Goal: Task Accomplishment & Management: Manage account settings

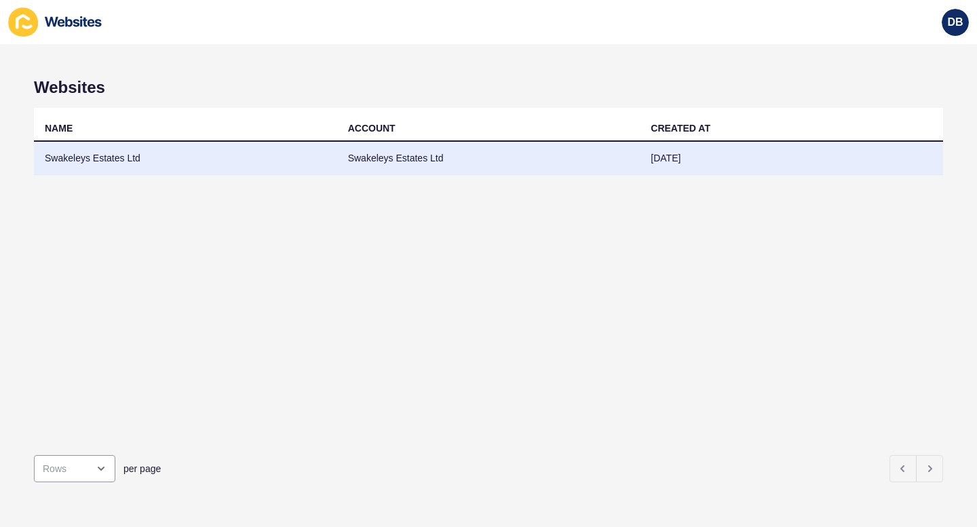
click at [126, 159] on td "Swakeleys Estates Ltd" at bounding box center [185, 158] width 303 height 33
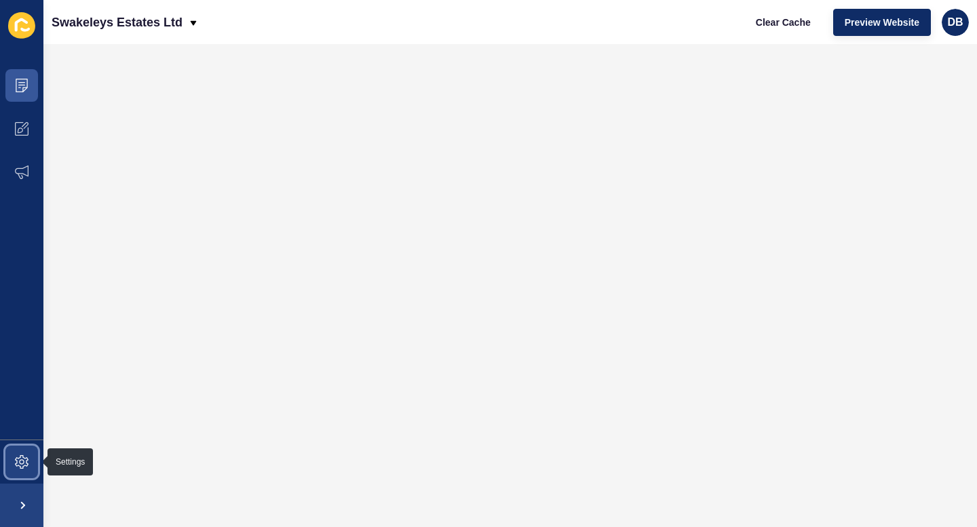
click at [20, 465] on icon at bounding box center [22, 462] width 14 height 14
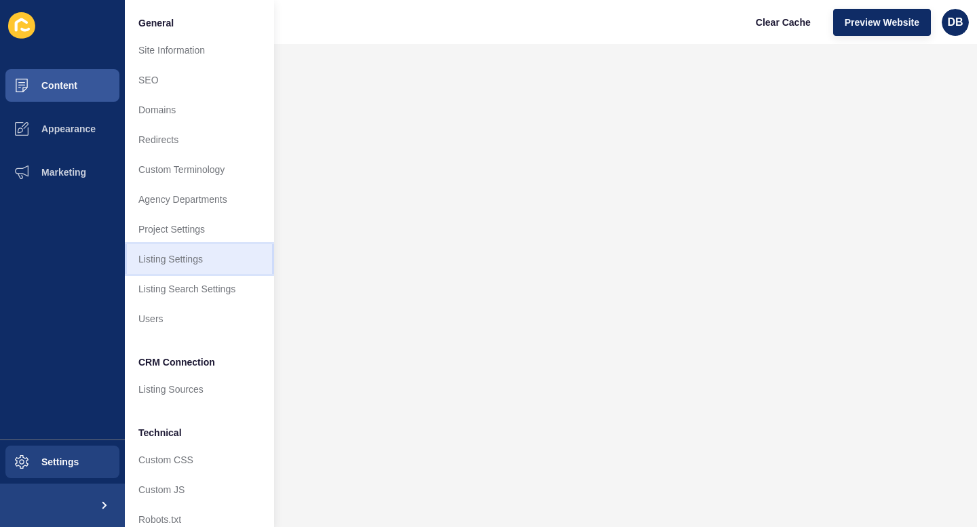
click at [163, 258] on link "Listing Settings" at bounding box center [199, 259] width 149 height 30
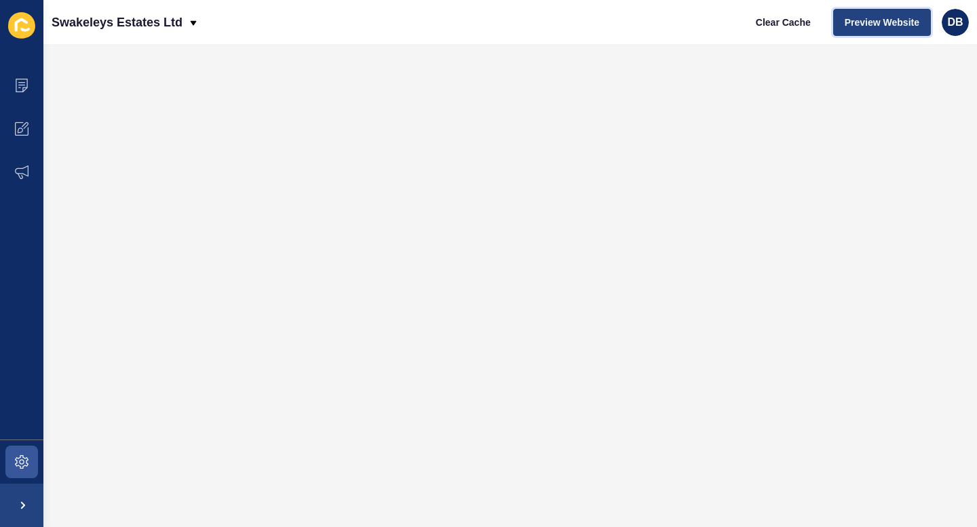
click at [878, 22] on span "Preview Website" at bounding box center [881, 23] width 75 height 14
click at [23, 463] on icon at bounding box center [21, 461] width 5 height 5
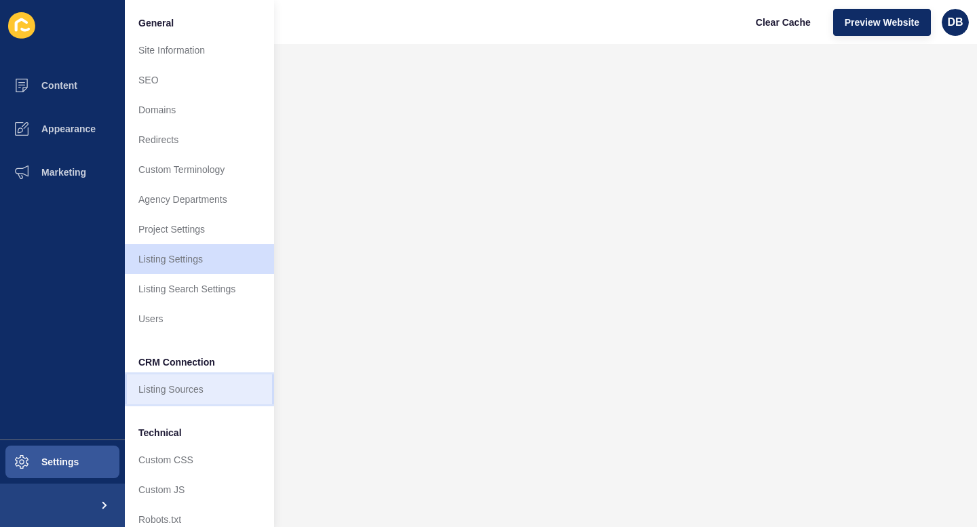
click at [163, 392] on link "Listing Sources" at bounding box center [199, 389] width 149 height 30
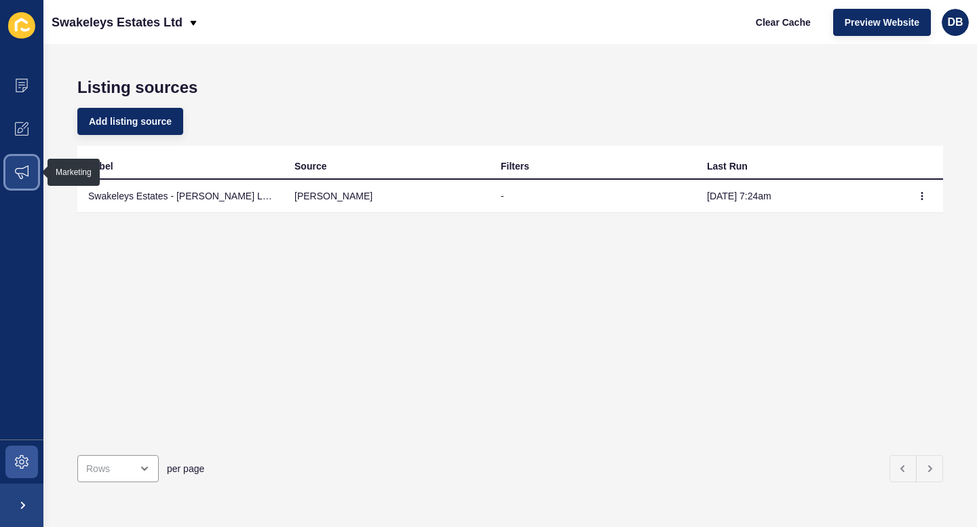
click at [22, 168] on icon at bounding box center [22, 173] width 14 height 14
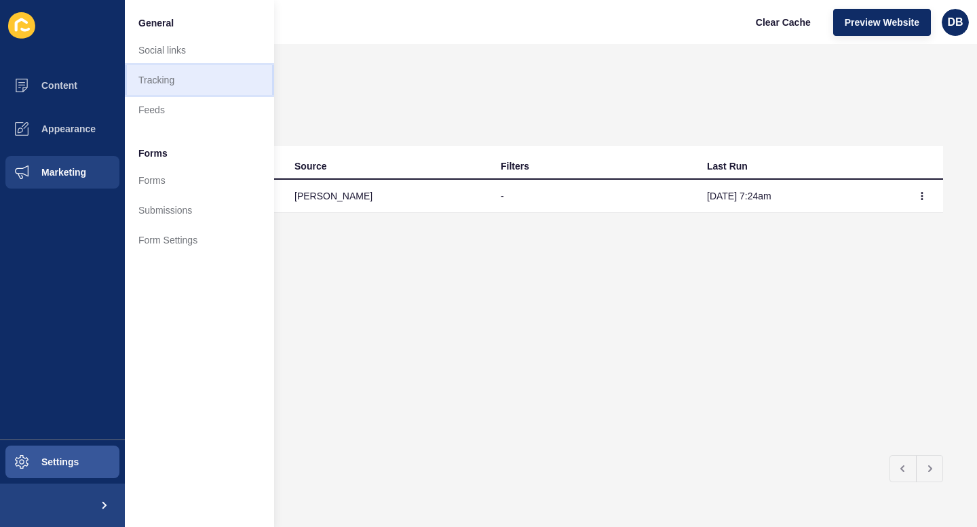
click at [161, 83] on link "Tracking" at bounding box center [199, 80] width 149 height 30
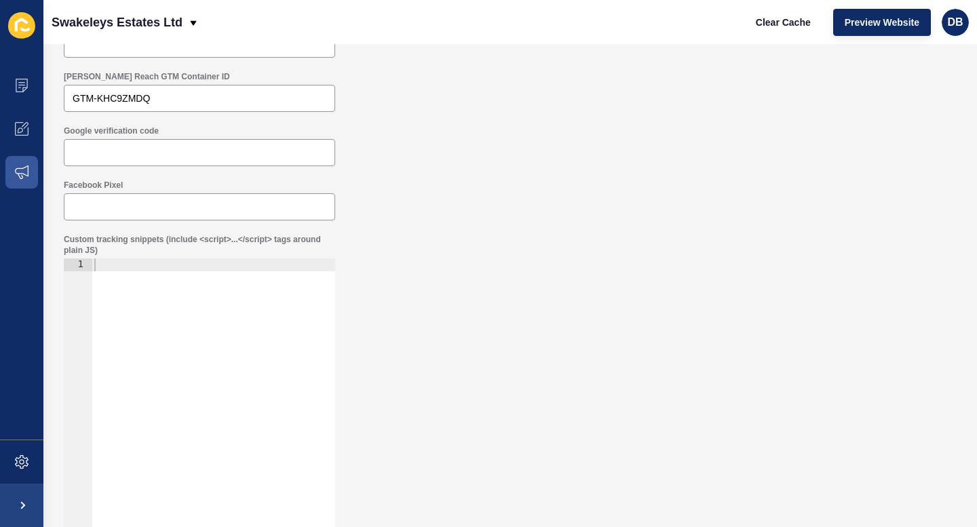
scroll to position [98, 0]
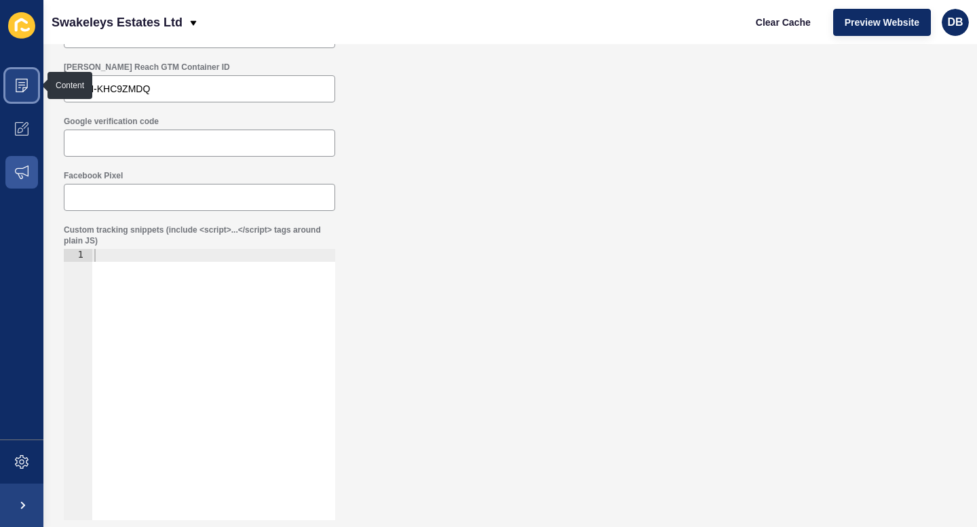
click at [18, 81] on icon at bounding box center [22, 86] width 14 height 14
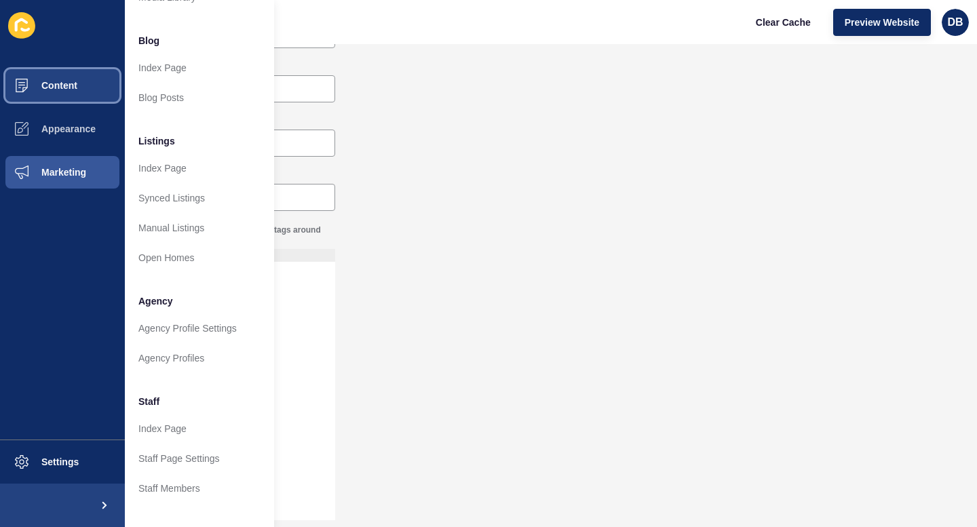
scroll to position [0, 0]
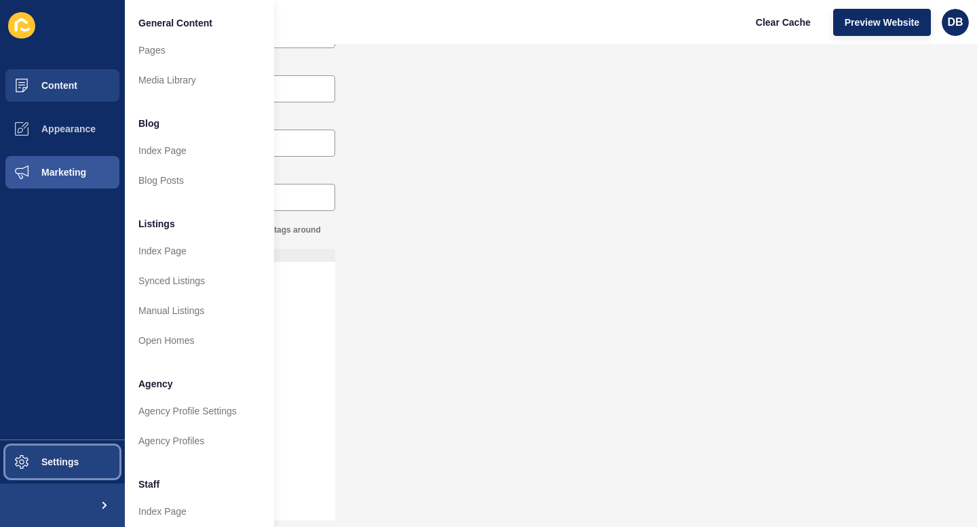
click at [66, 472] on button "Settings" at bounding box center [62, 461] width 125 height 43
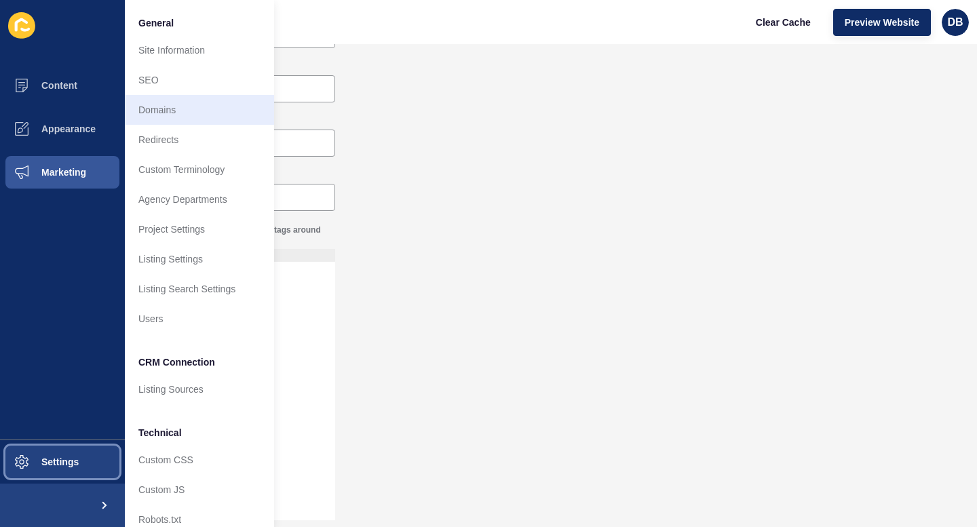
scroll to position [1, 0]
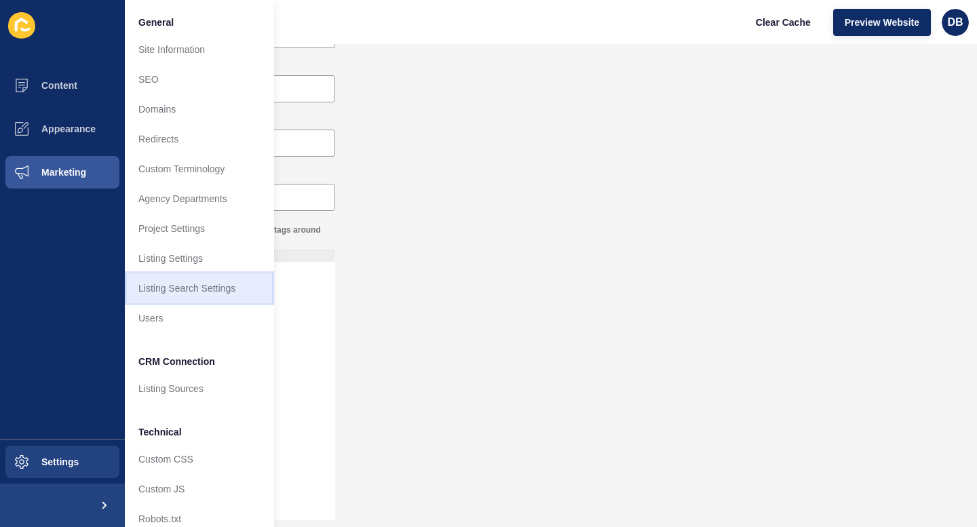
click at [168, 286] on link "Listing Search Settings" at bounding box center [199, 288] width 149 height 30
